Goal: Obtain resource: Download file/media

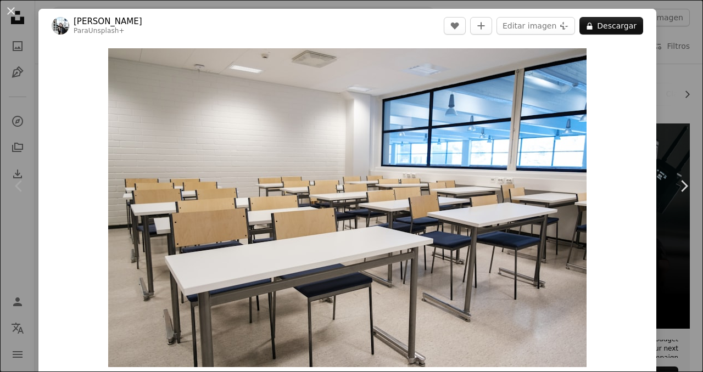
scroll to position [150, 0]
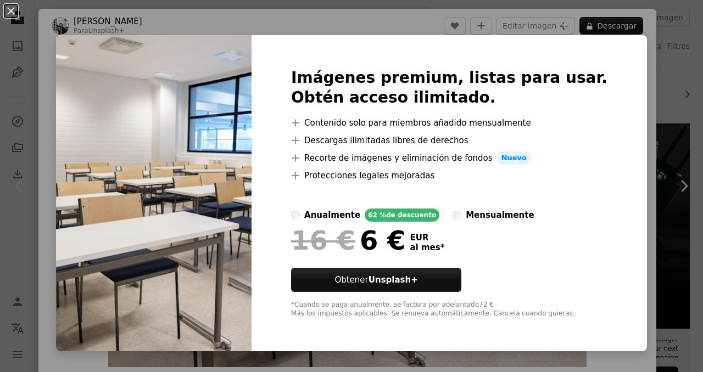
click at [640, 153] on div "An X shape Imágenes premium, listas para usar. Obtén acceso ilimitado. A plus s…" at bounding box center [351, 186] width 703 height 372
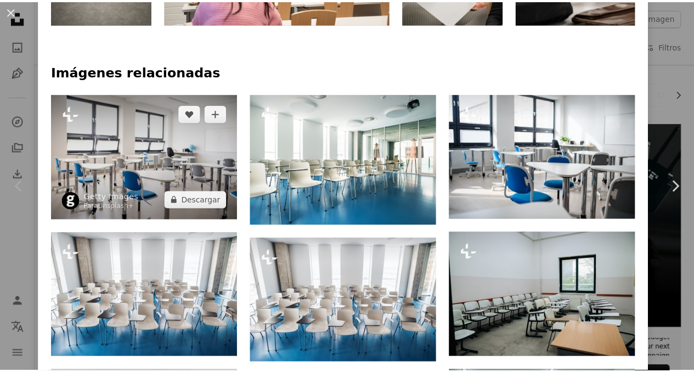
scroll to position [331, 0]
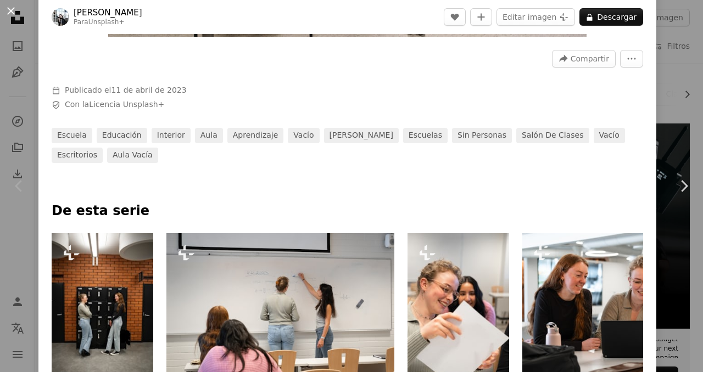
click at [12, 11] on button "An X shape" at bounding box center [10, 10] width 13 height 13
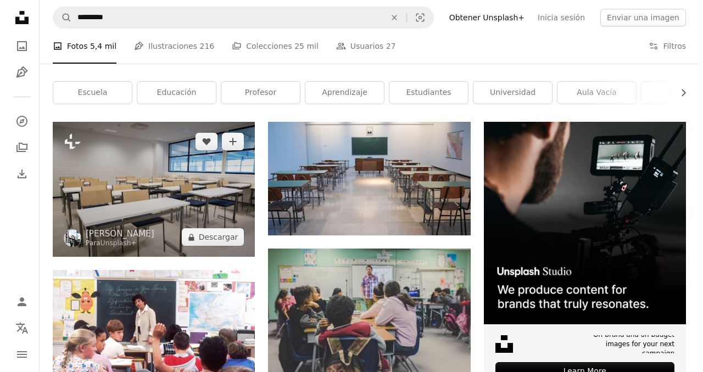
scroll to position [153, 0]
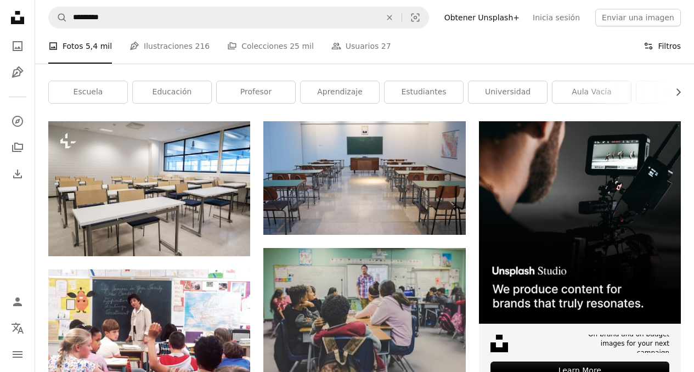
click at [662, 50] on button "Filters Filtros" at bounding box center [662, 46] width 37 height 35
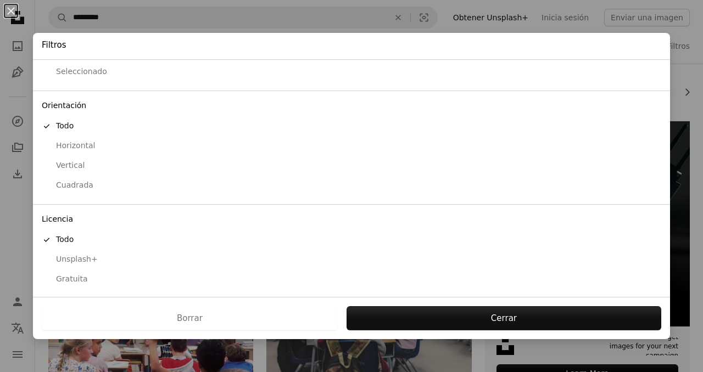
scroll to position [64, 0]
click at [74, 278] on div "Gratuita" at bounding box center [351, 278] width 619 height 11
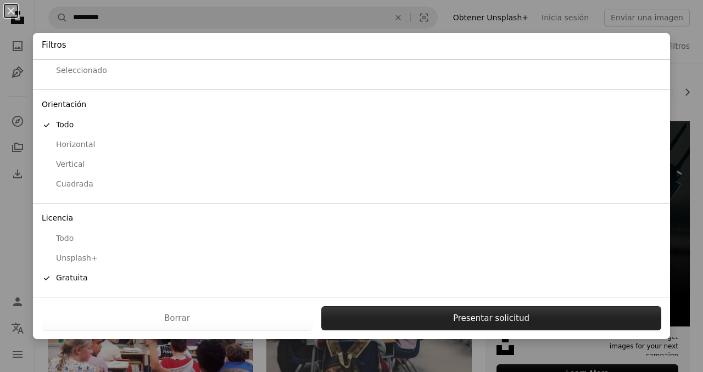
click at [429, 320] on button "Presentar solicitud" at bounding box center [491, 318] width 340 height 24
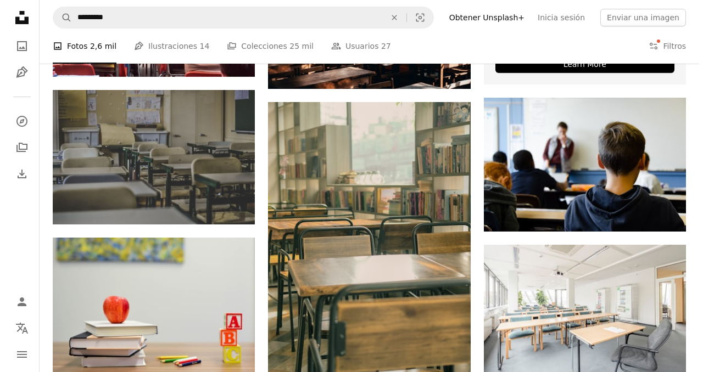
scroll to position [603, 0]
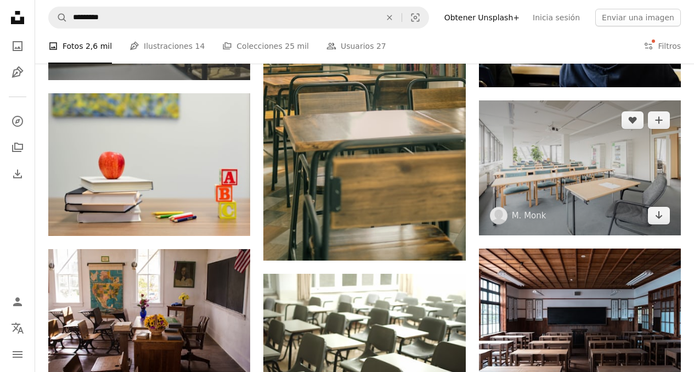
click at [592, 206] on img at bounding box center [580, 167] width 202 height 135
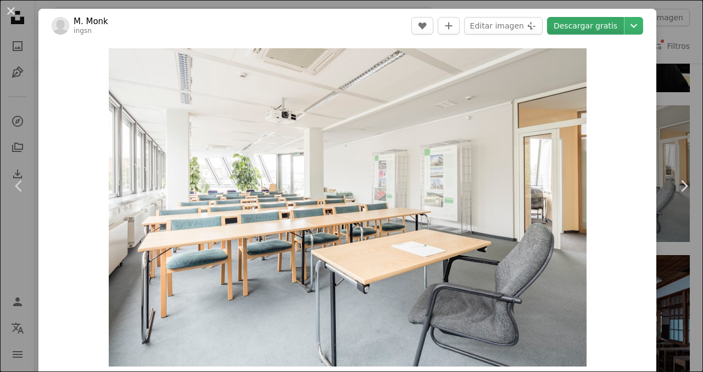
click at [605, 26] on link "Descargar gratis" at bounding box center [585, 26] width 77 height 18
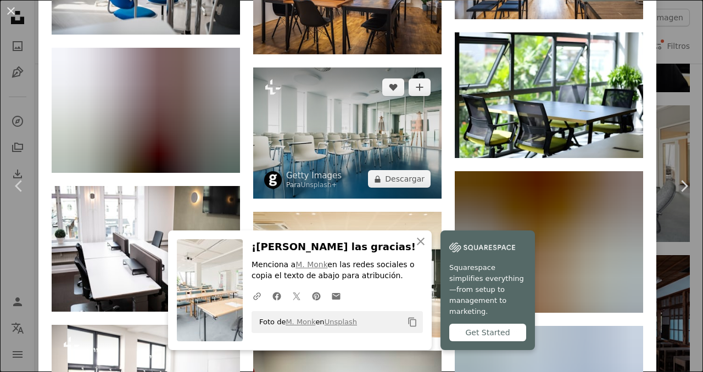
scroll to position [1118, 0]
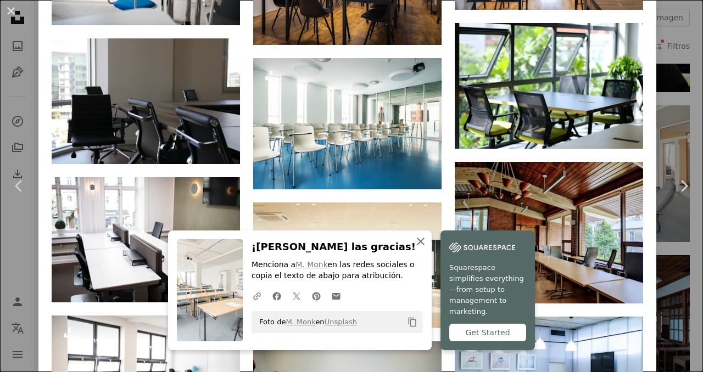
click at [417, 248] on icon "An X shape" at bounding box center [420, 241] width 13 height 13
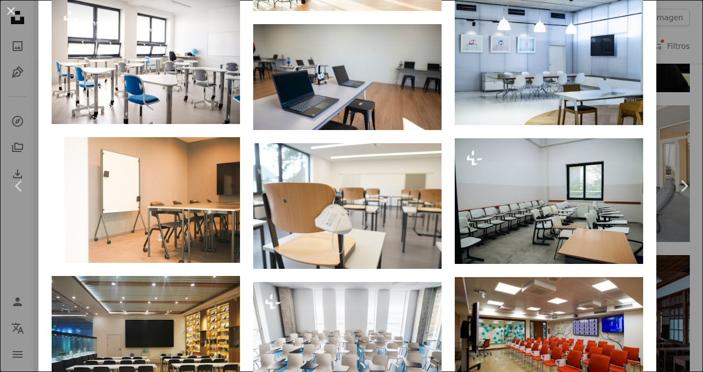
scroll to position [1521, 0]
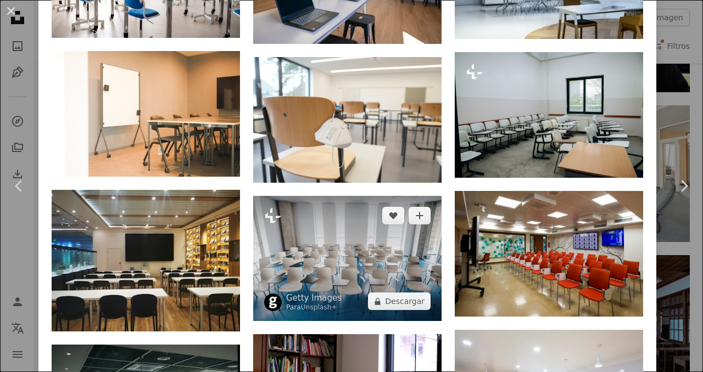
click at [347, 232] on img at bounding box center [347, 258] width 188 height 125
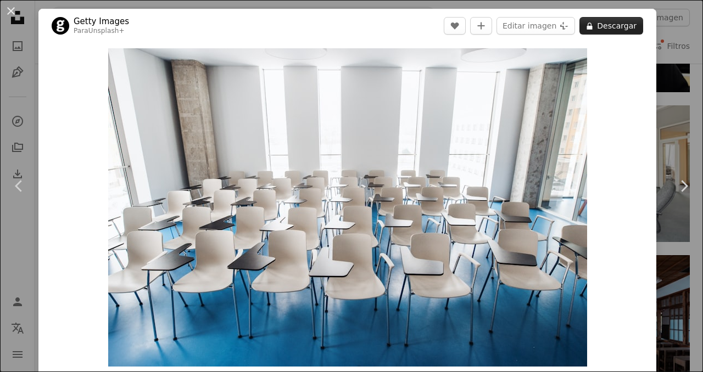
click at [596, 28] on button "A lock Descargar" at bounding box center [611, 26] width 64 height 18
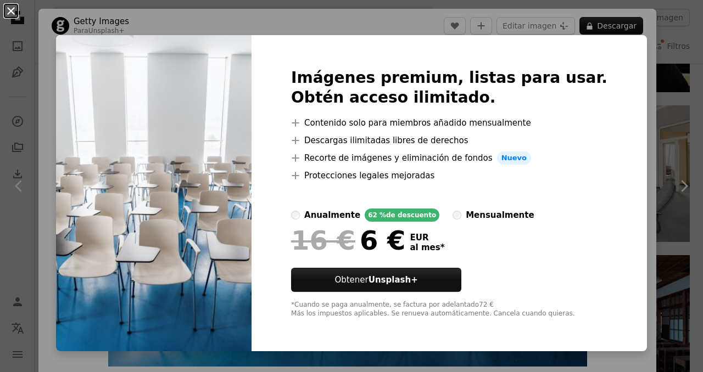
click at [9, 9] on button "An X shape" at bounding box center [10, 10] width 13 height 13
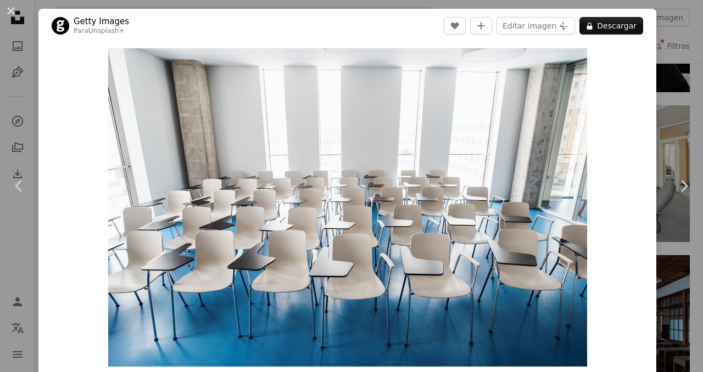
drag, startPoint x: 9, startPoint y: 9, endPoint x: 282, endPoint y: 176, distance: 319.9
click at [9, 9] on button "An X shape" at bounding box center [10, 10] width 13 height 13
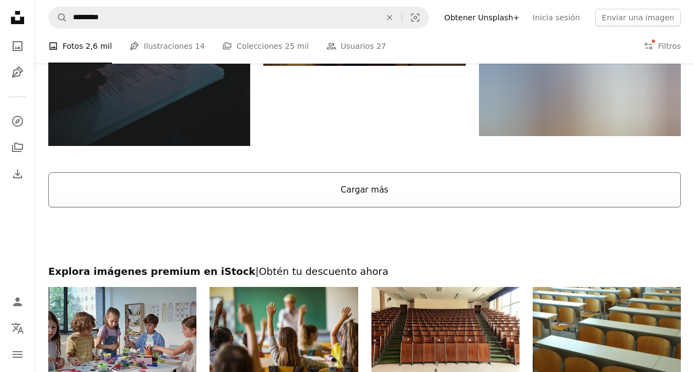
scroll to position [2838, 0]
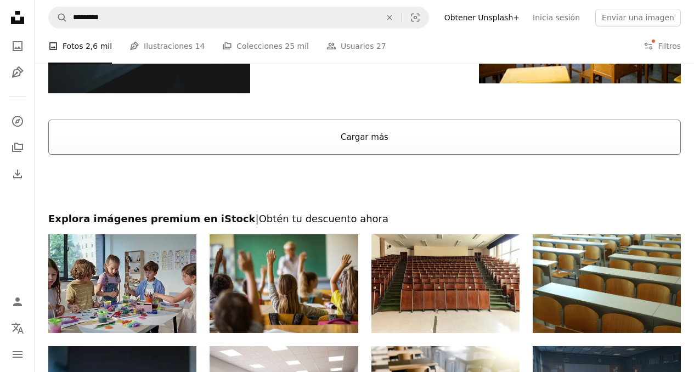
click at [374, 146] on button "Cargar más" at bounding box center [364, 137] width 633 height 35
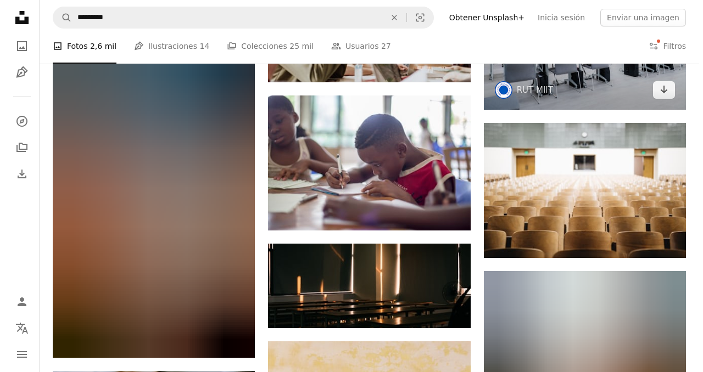
scroll to position [6182, 0]
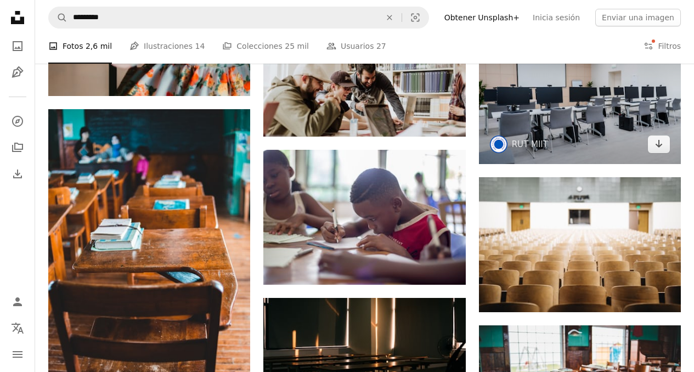
click at [569, 98] on img at bounding box center [580, 96] width 202 height 135
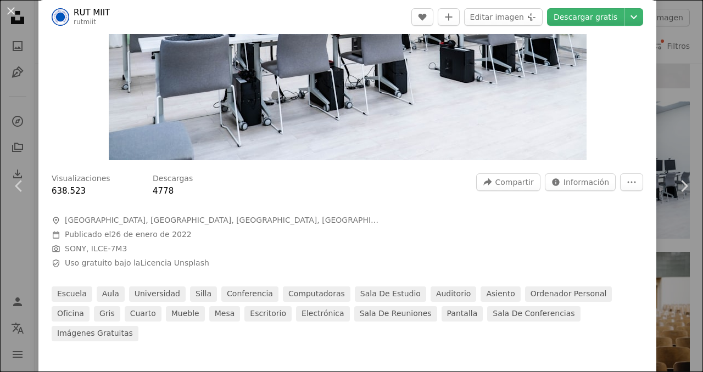
scroll to position [209, 0]
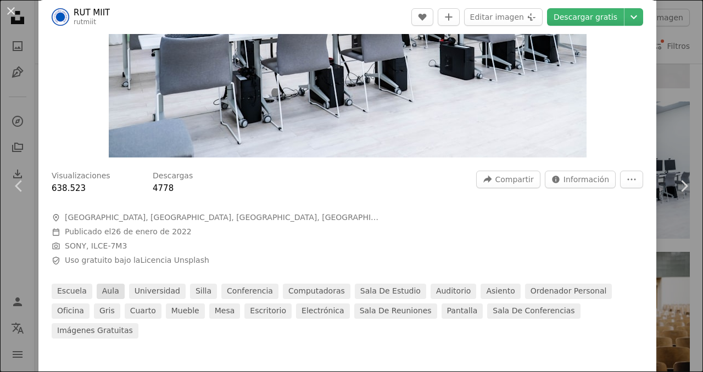
click at [105, 296] on link "aula" at bounding box center [111, 291] width 28 height 15
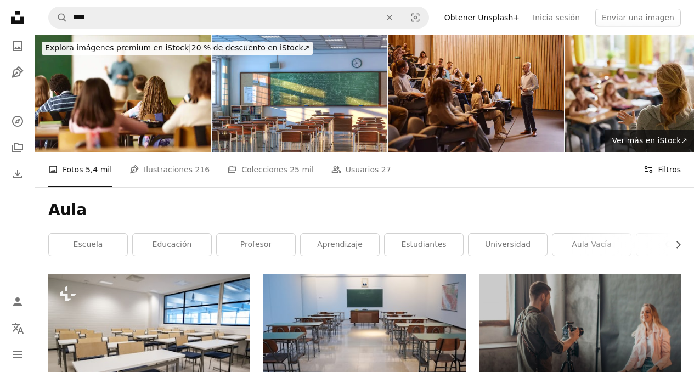
click at [669, 172] on button "Filters Filtros" at bounding box center [662, 169] width 37 height 35
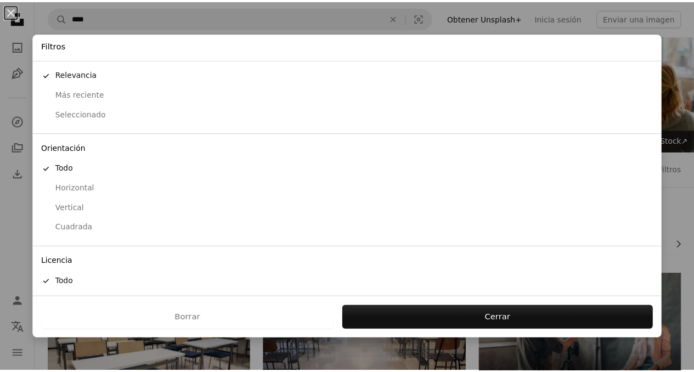
scroll to position [64, 0]
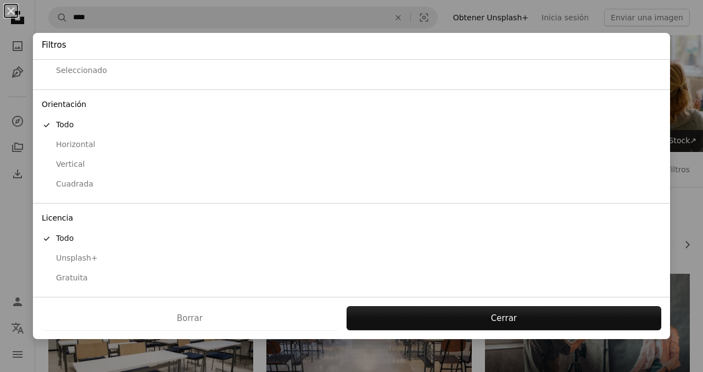
click at [63, 278] on div "Gratuita" at bounding box center [351, 278] width 619 height 11
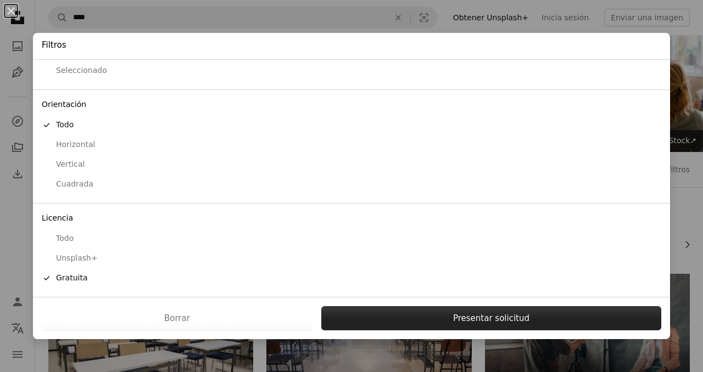
click at [483, 316] on button "Presentar solicitud" at bounding box center [491, 318] width 340 height 24
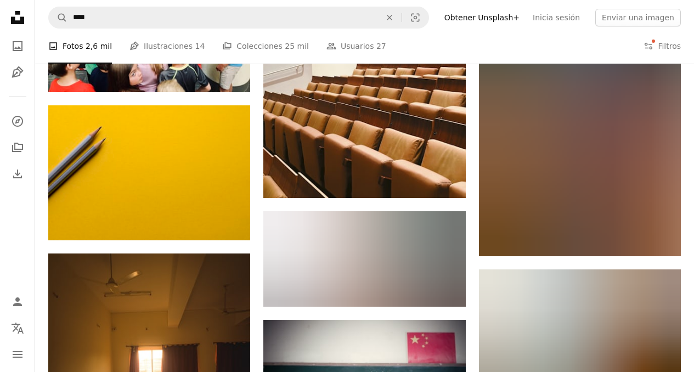
scroll to position [8237, 0]
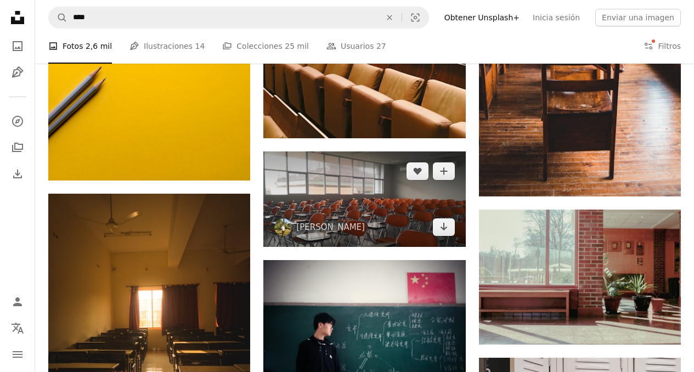
click at [378, 193] on img at bounding box center [365, 199] width 202 height 95
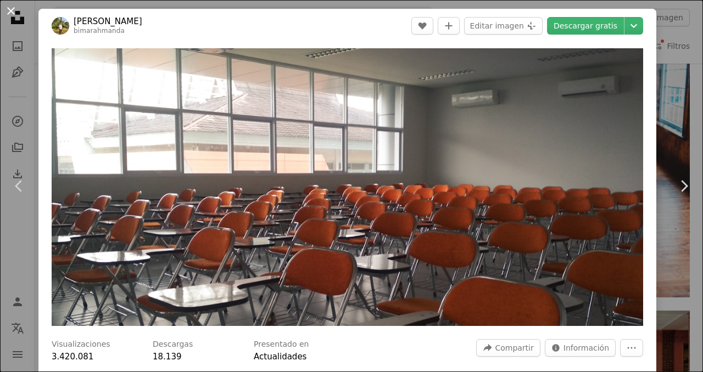
click at [10, 13] on button "An X shape" at bounding box center [10, 10] width 13 height 13
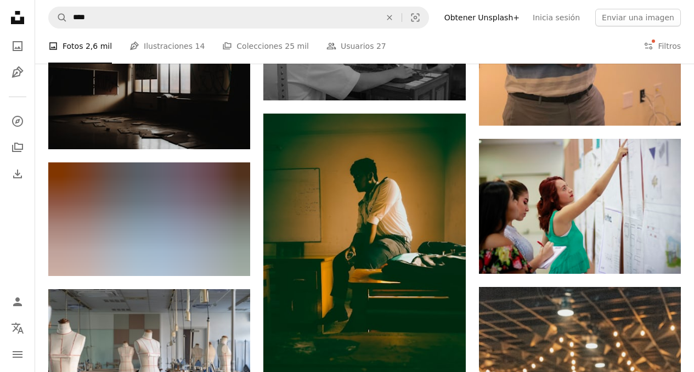
scroll to position [15370, 0]
